Goal: Information Seeking & Learning: Learn about a topic

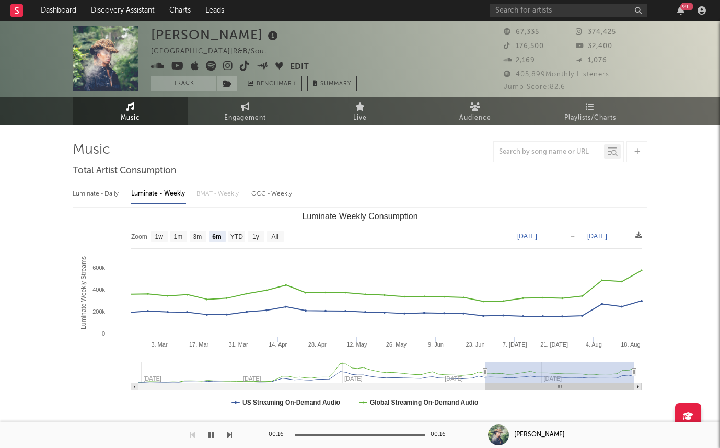
select select "6m"
click at [178, 64] on icon at bounding box center [177, 66] width 13 height 10
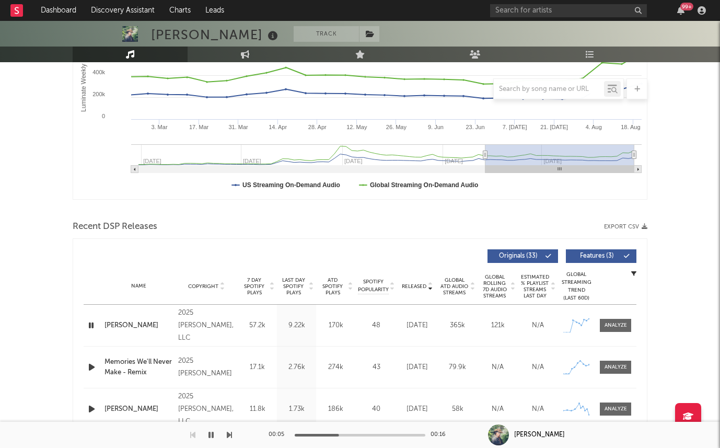
scroll to position [236, 0]
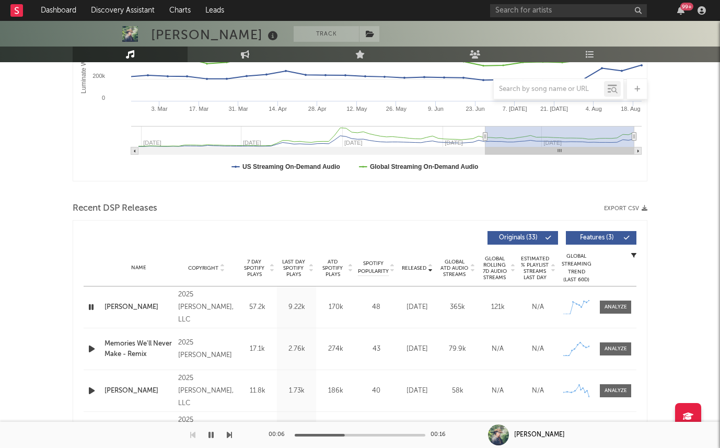
click at [90, 391] on icon "button" at bounding box center [91, 390] width 11 height 13
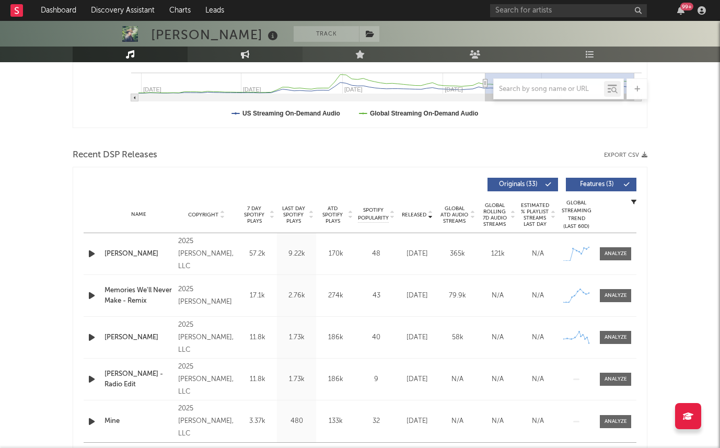
scroll to position [0, 0]
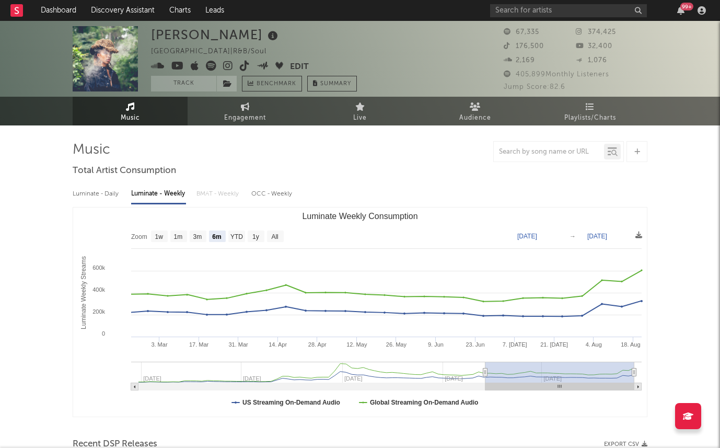
click at [227, 62] on icon at bounding box center [228, 66] width 10 height 10
click at [180, 63] on icon at bounding box center [177, 66] width 13 height 10
click at [248, 109] on icon at bounding box center [245, 106] width 9 height 8
select select "1w"
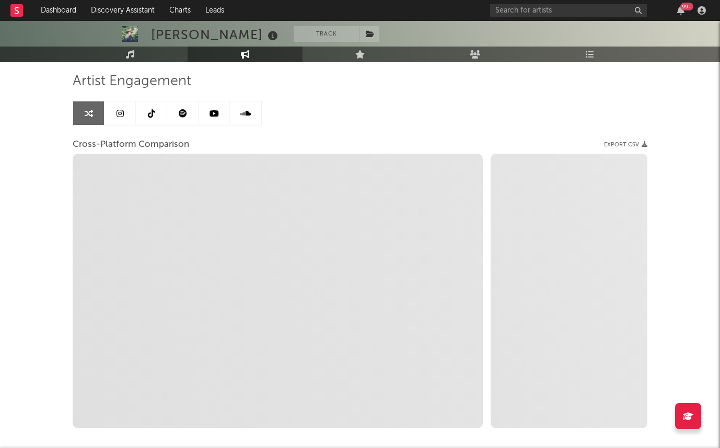
scroll to position [122, 0]
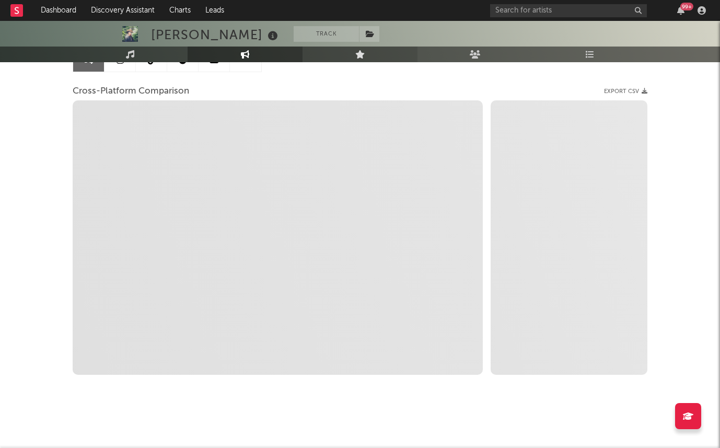
select select "1m"
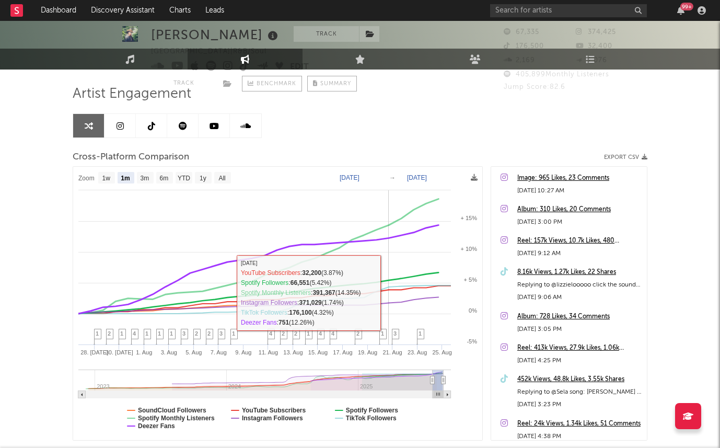
scroll to position [0, 0]
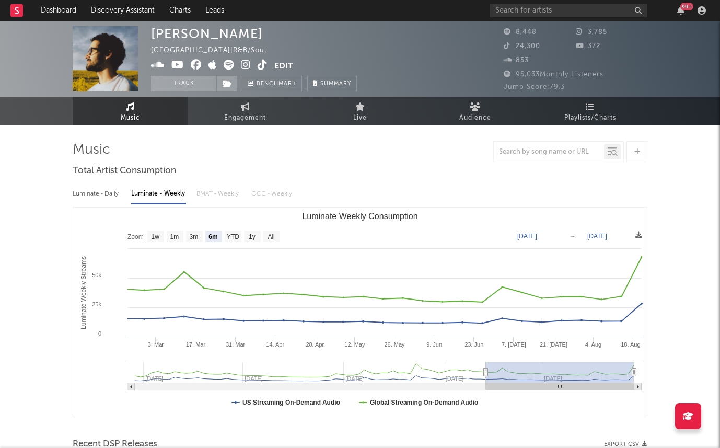
select select "6m"
click at [230, 80] on icon at bounding box center [227, 83] width 9 height 7
click at [188, 85] on button "Track" at bounding box center [183, 84] width 65 height 16
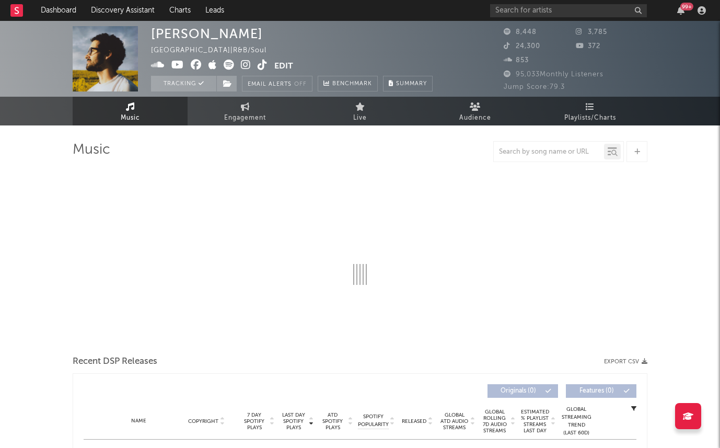
select select "6m"
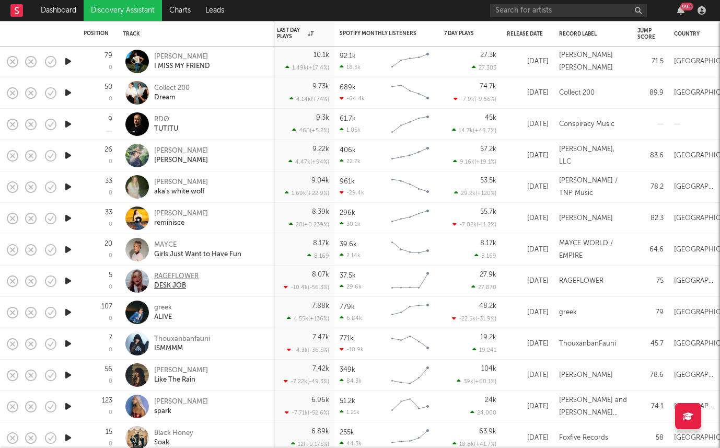
click at [176, 275] on div "RAGEFLOWER" at bounding box center [176, 276] width 44 height 9
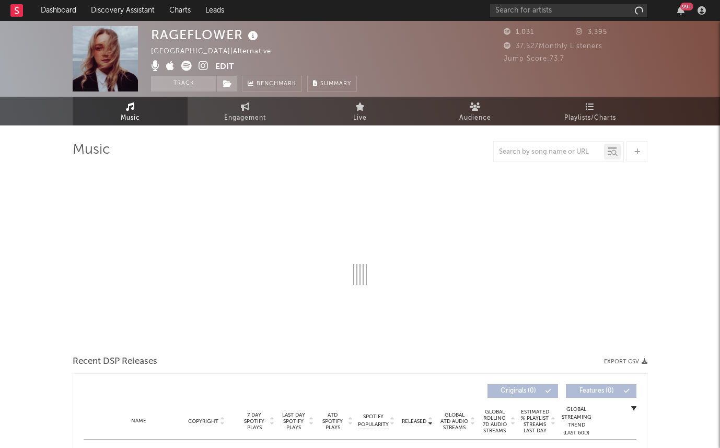
select select "6m"
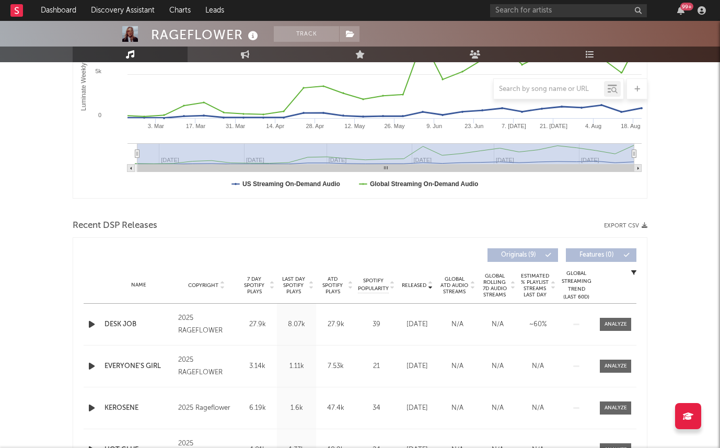
scroll to position [221, 0]
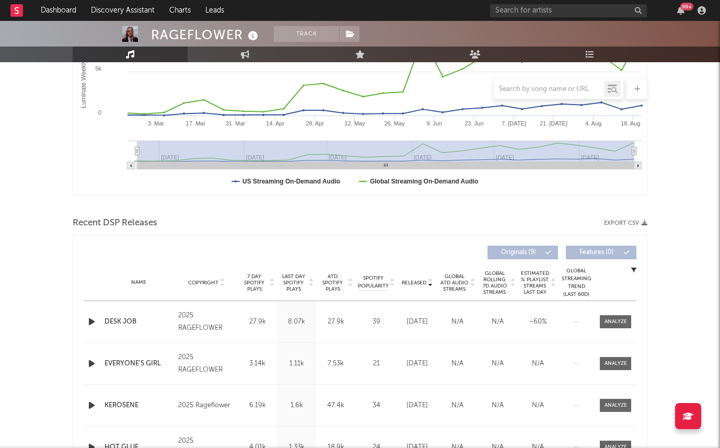
click at [283, 281] on span "Last Day Spotify Plays" at bounding box center [293, 282] width 28 height 19
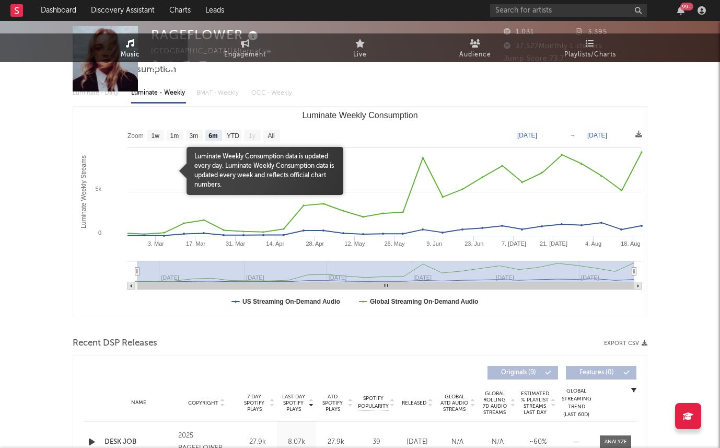
scroll to position [398, 0]
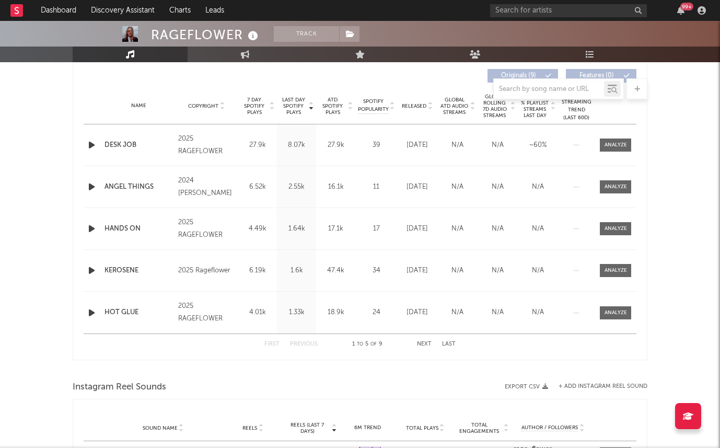
click at [252, 103] on span "7 Day Spotify Plays" at bounding box center [254, 106] width 28 height 19
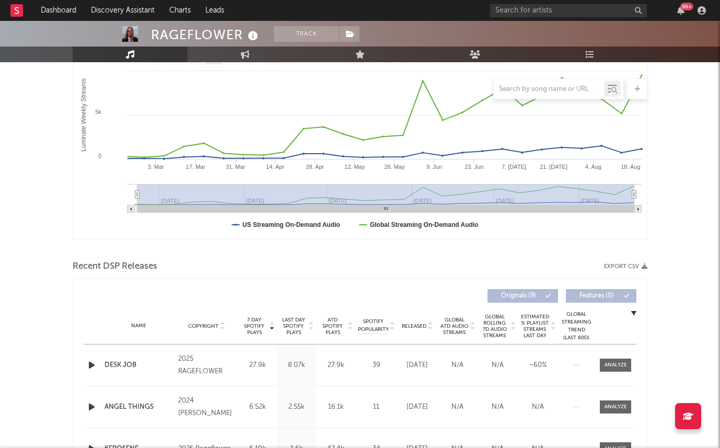
scroll to position [0, 0]
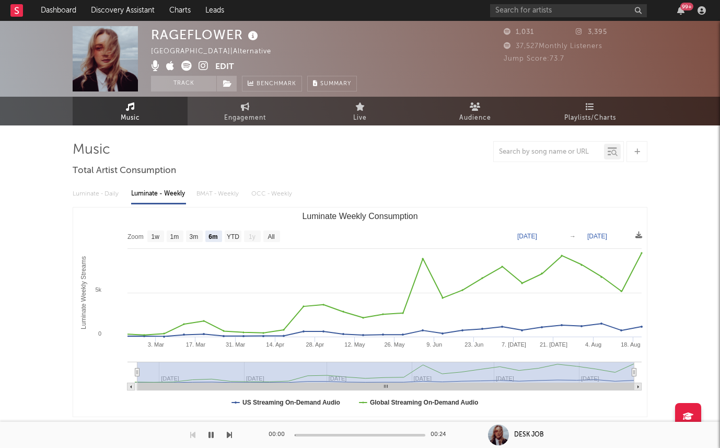
click at [203, 68] on icon at bounding box center [204, 66] width 10 height 10
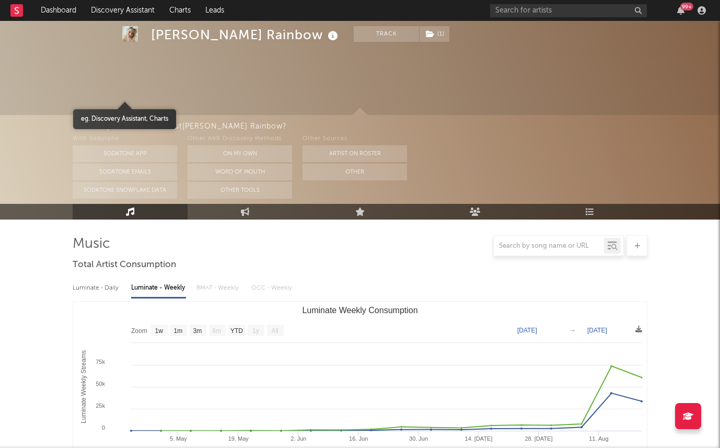
select select "1w"
